Goal: Find specific page/section: Find specific page/section

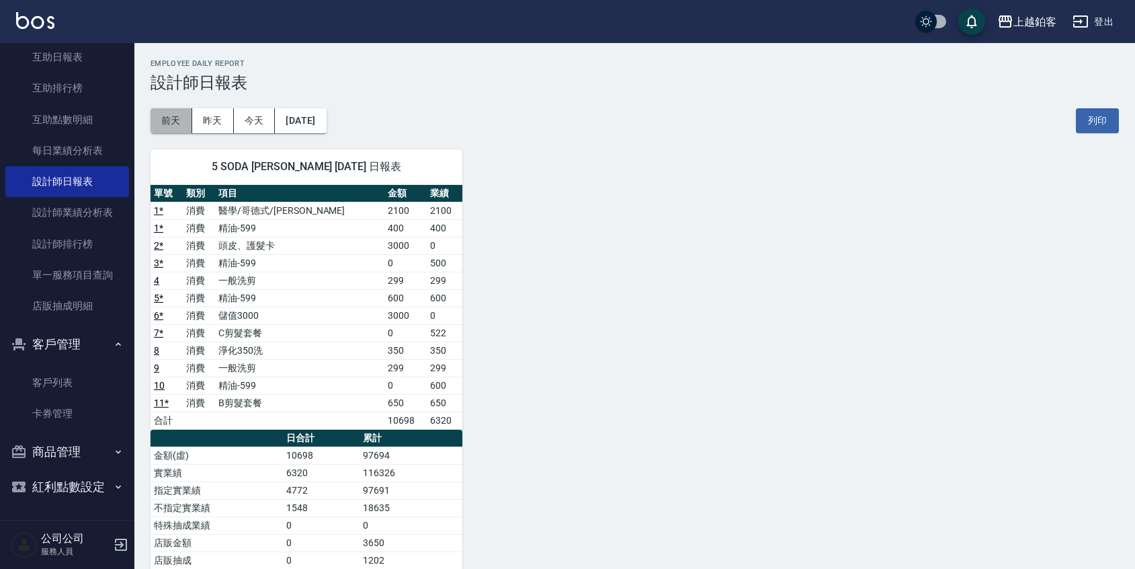
click at [178, 126] on button "前天" at bounding box center [172, 120] width 42 height 25
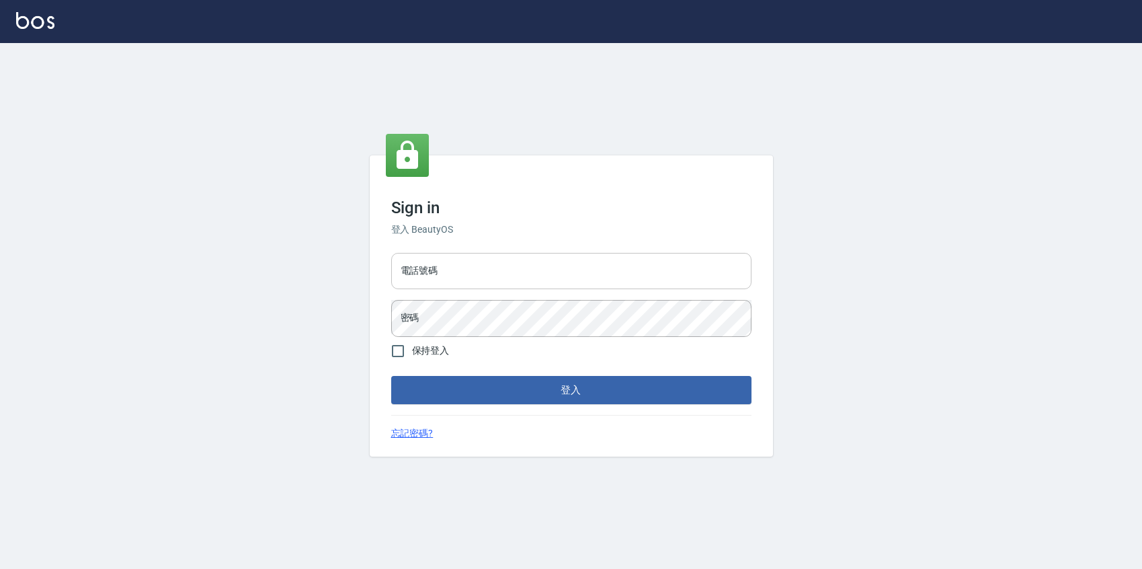
click at [579, 278] on input "電話號碼" at bounding box center [571, 271] width 360 height 36
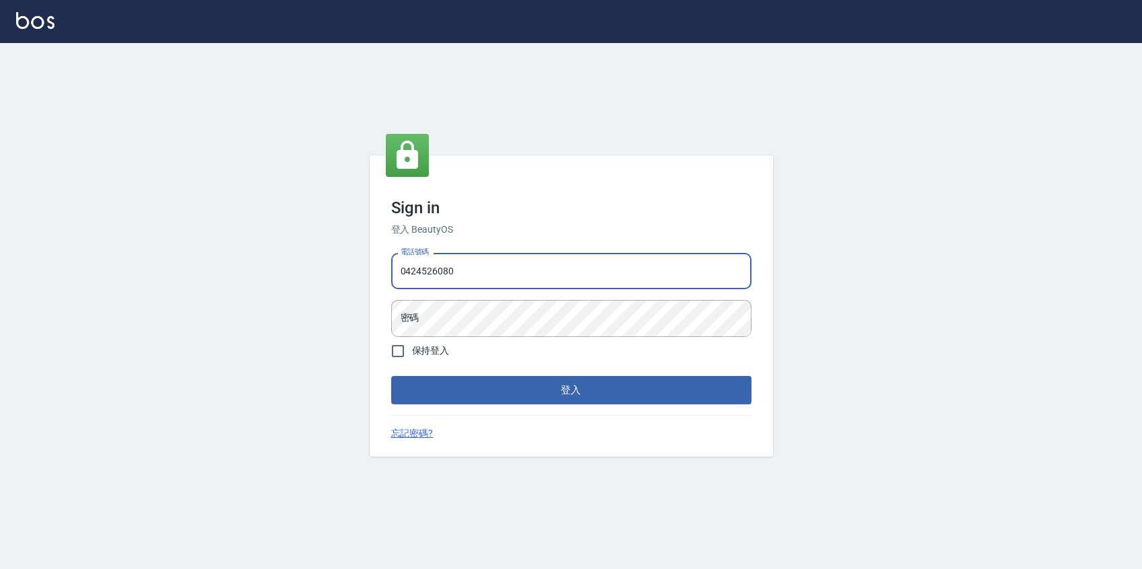
type input "0424526080"
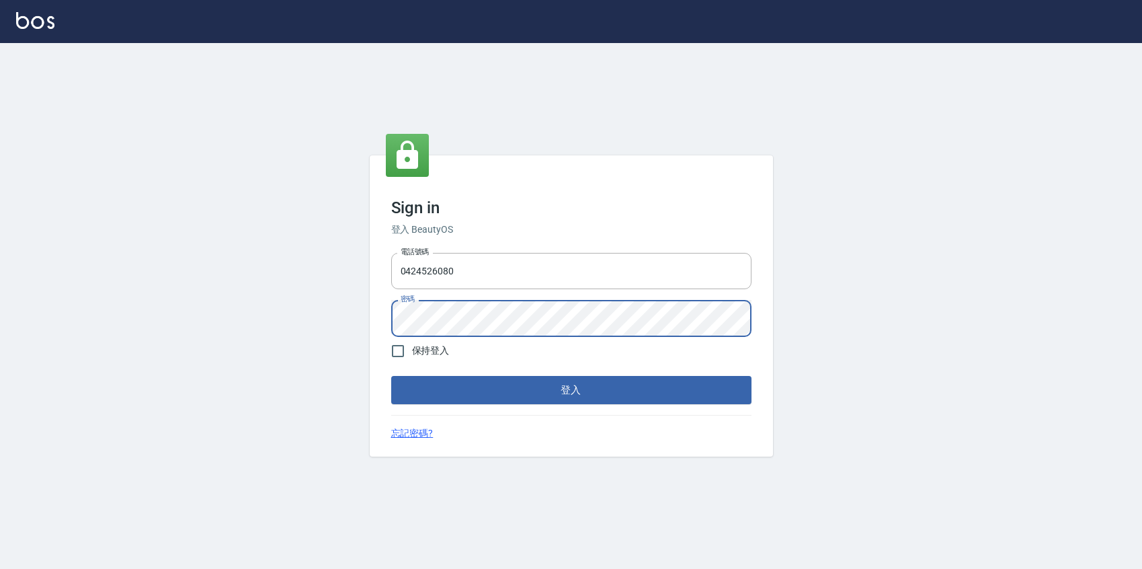
click at [391, 376] on button "登入" at bounding box center [571, 390] width 360 height 28
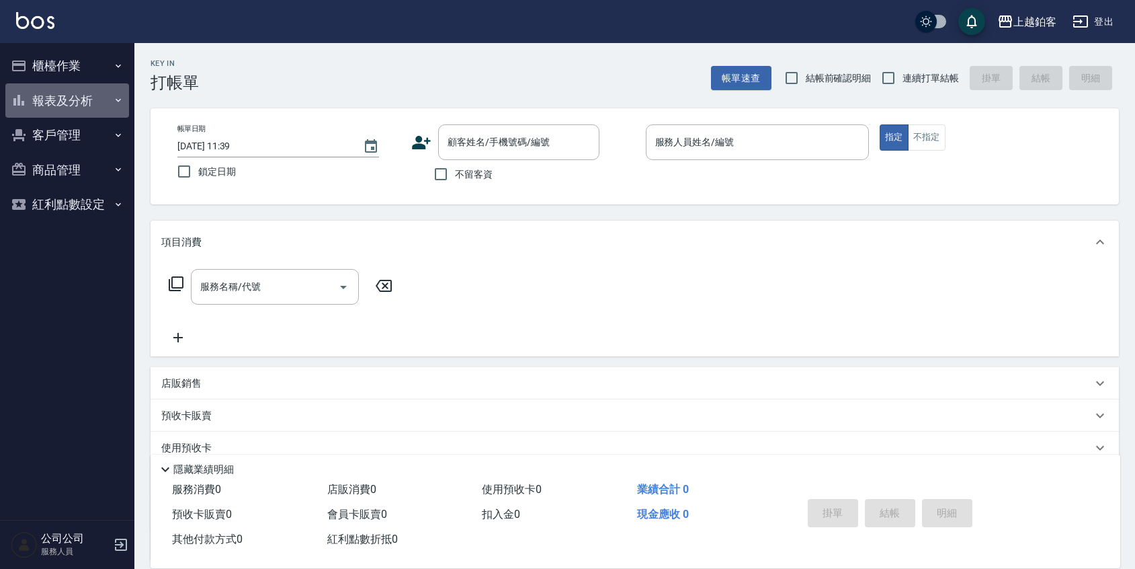
click at [101, 89] on button "報表及分析" at bounding box center [67, 100] width 124 height 35
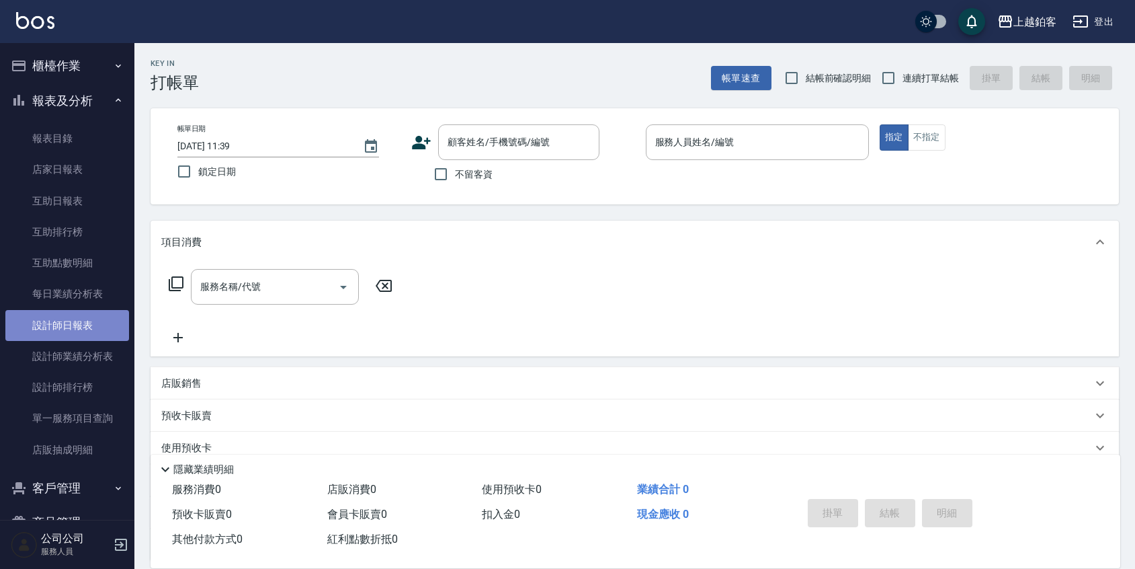
click at [98, 332] on link "設計師日報表" at bounding box center [67, 325] width 124 height 31
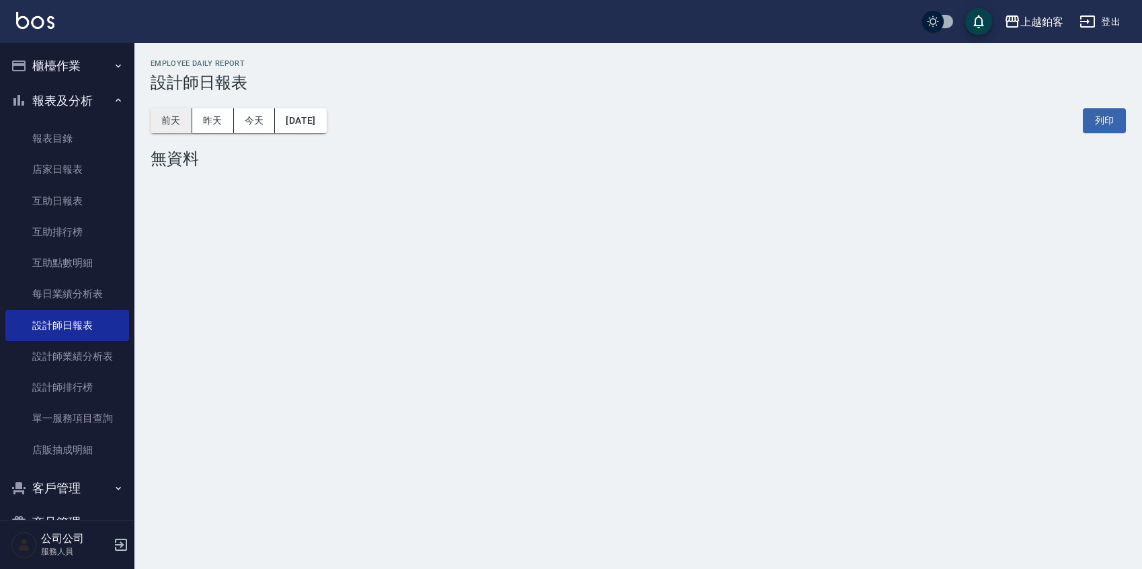
click at [175, 131] on button "前天" at bounding box center [172, 120] width 42 height 25
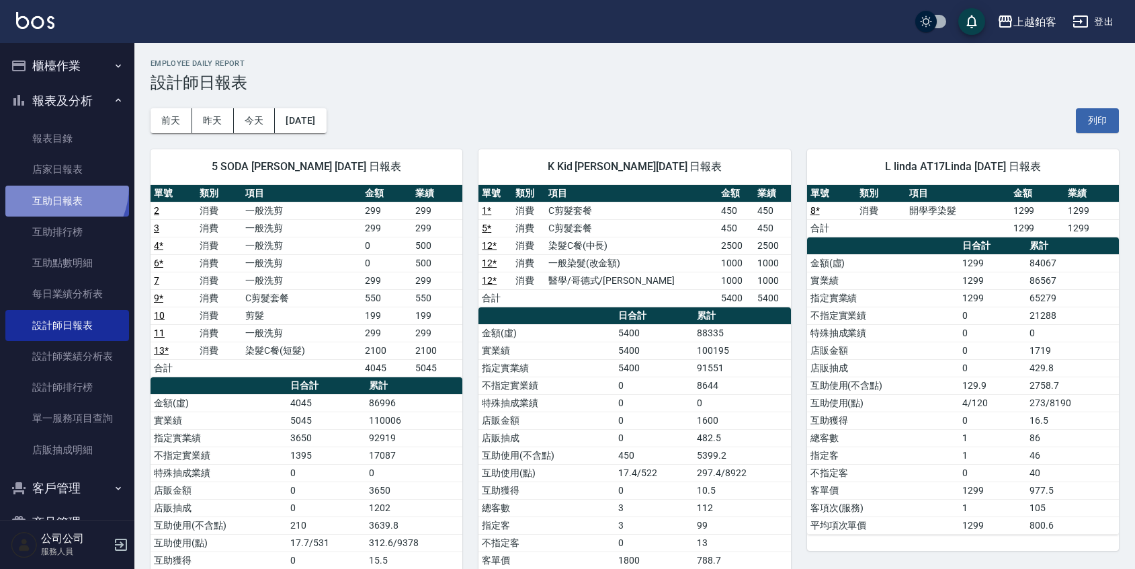
click at [44, 186] on link "互助日報表" at bounding box center [67, 201] width 124 height 31
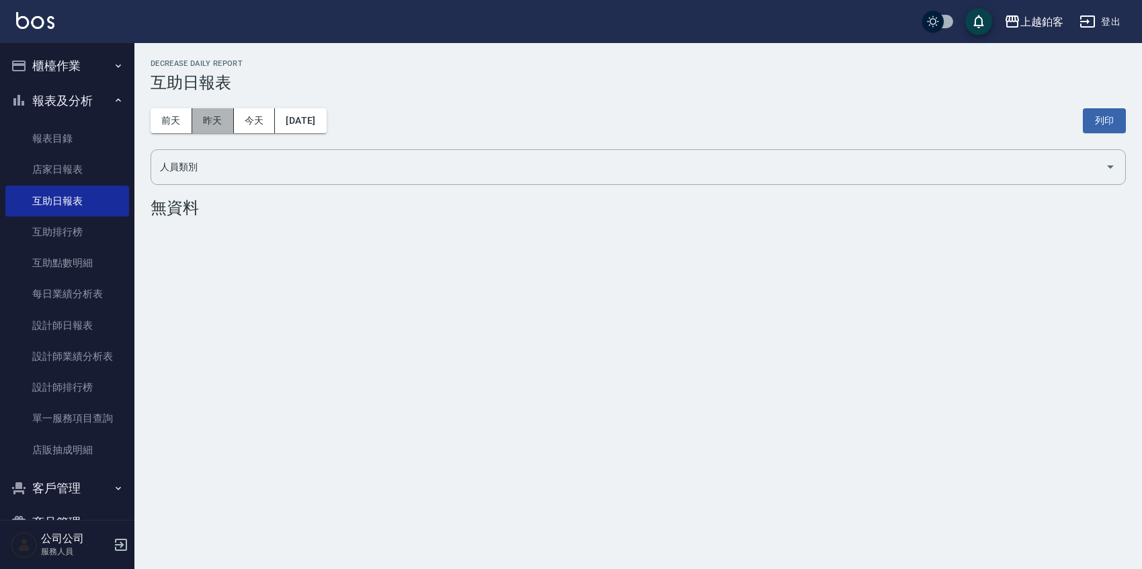
click at [226, 128] on button "昨天" at bounding box center [213, 120] width 42 height 25
